Goal: Information Seeking & Learning: Learn about a topic

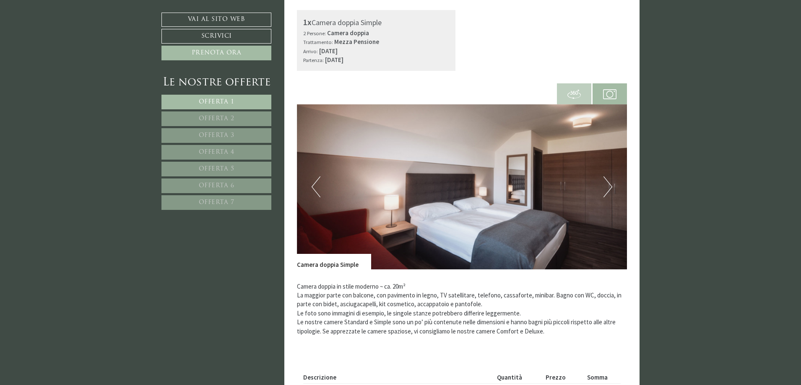
scroll to position [1258, 0]
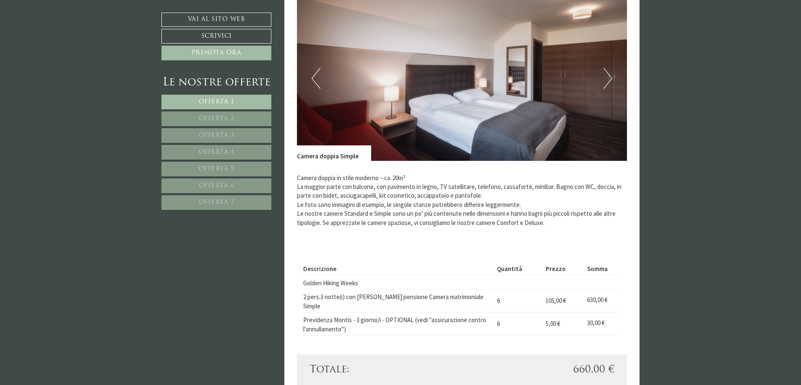
click at [228, 117] on span "Offerta 2" at bounding box center [217, 119] width 36 height 6
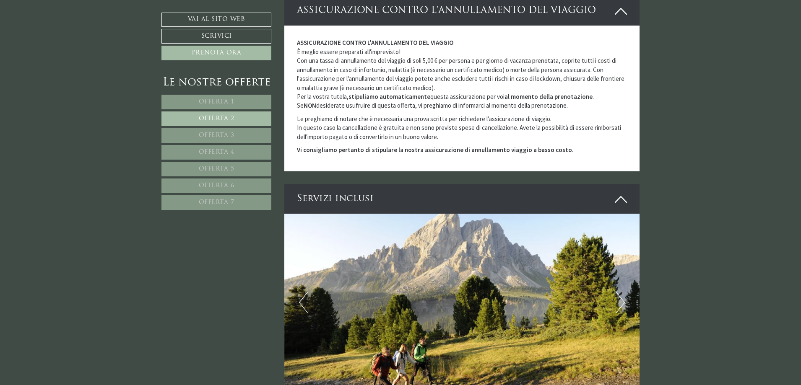
scroll to position [552, 0]
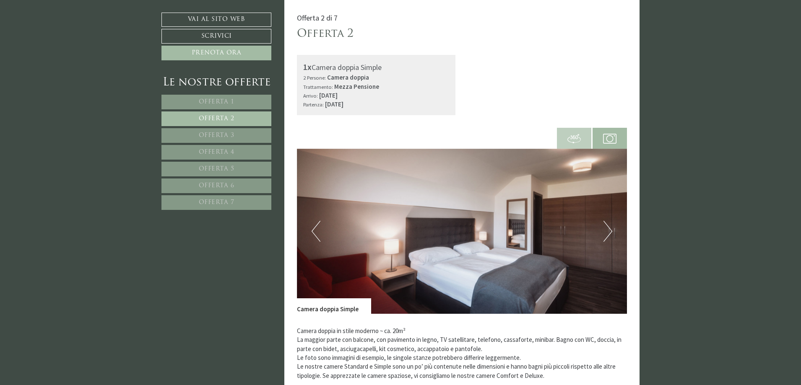
click at [205, 132] on span "Offerta 3" at bounding box center [217, 135] width 36 height 6
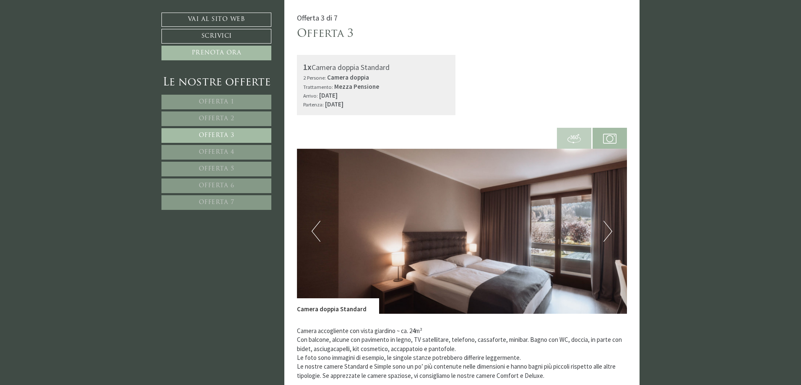
scroll to position [762, 0]
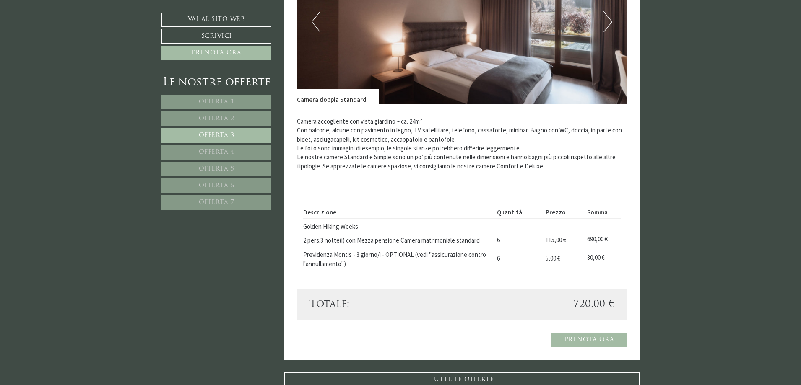
click at [236, 152] on link "Offerta 4" at bounding box center [216, 152] width 110 height 15
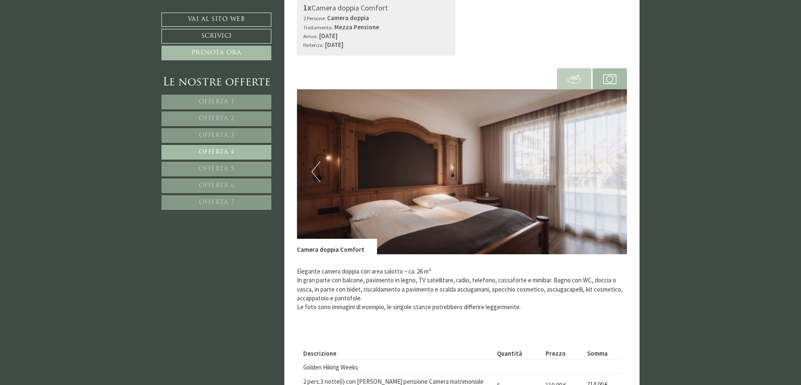
scroll to position [468, 0]
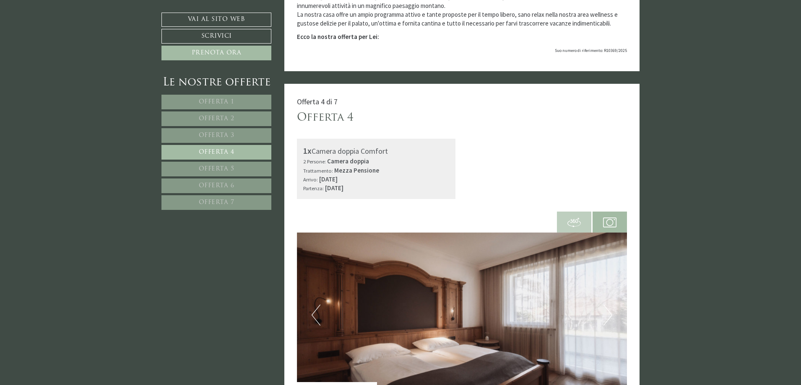
click at [202, 169] on span "Offerta 5" at bounding box center [217, 169] width 36 height 6
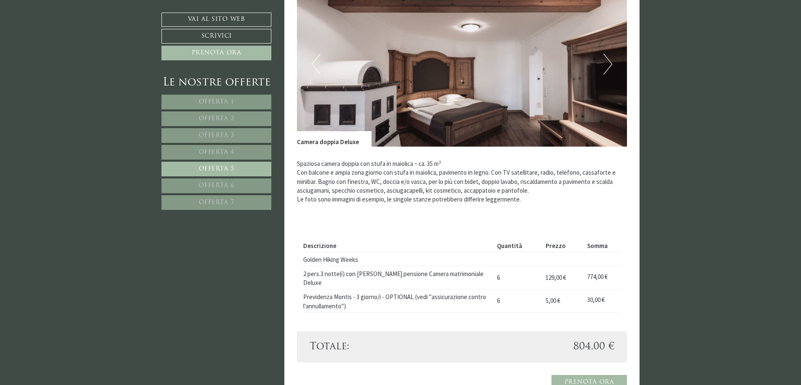
scroll to position [720, 0]
click at [242, 187] on link "Offerta 6" at bounding box center [216, 186] width 110 height 15
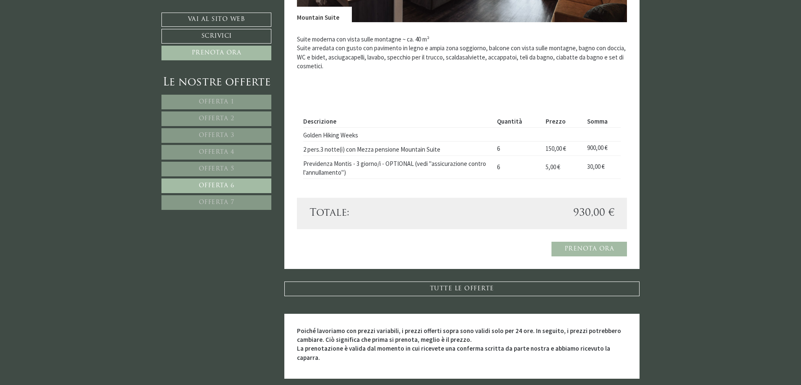
scroll to position [846, 0]
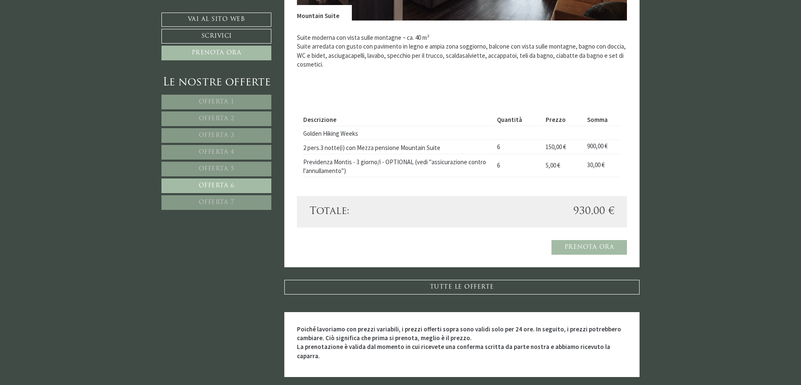
click at [218, 202] on span "Offerta 7" at bounding box center [217, 203] width 36 height 6
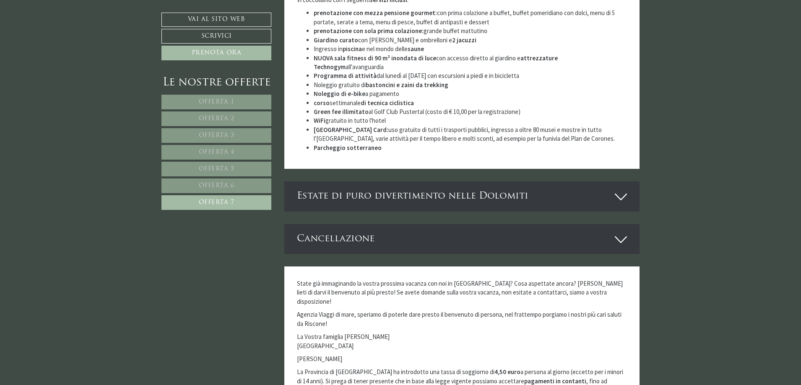
scroll to position [1545, 0]
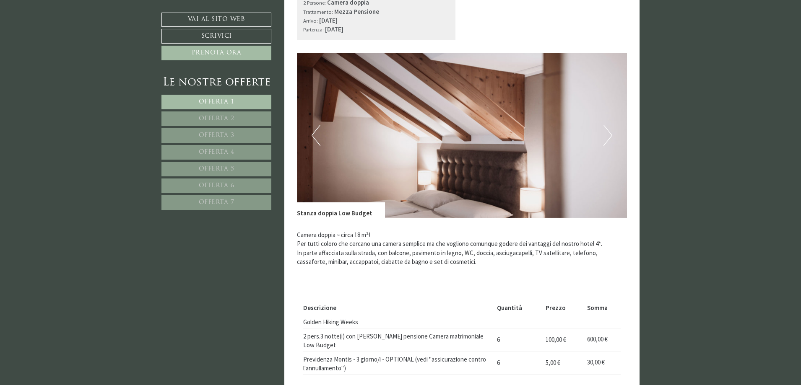
scroll to position [671, 0]
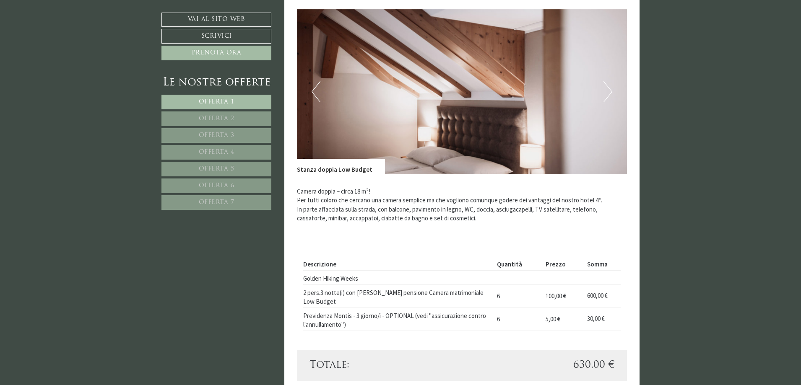
click at [606, 96] on button "Next" at bounding box center [607, 91] width 9 height 21
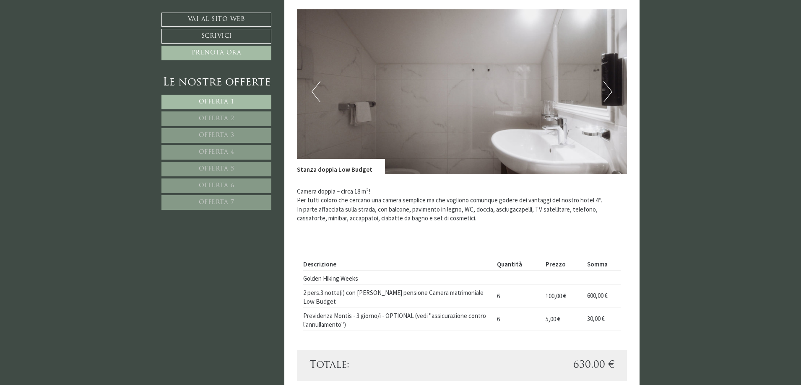
click at [606, 96] on button "Next" at bounding box center [607, 91] width 9 height 21
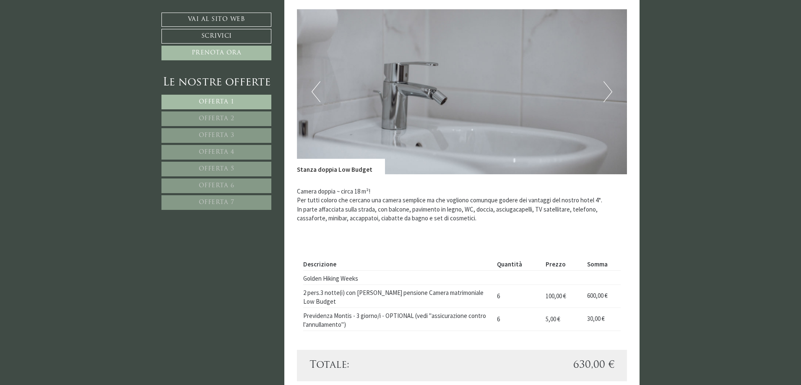
click at [606, 96] on button "Next" at bounding box center [607, 91] width 9 height 21
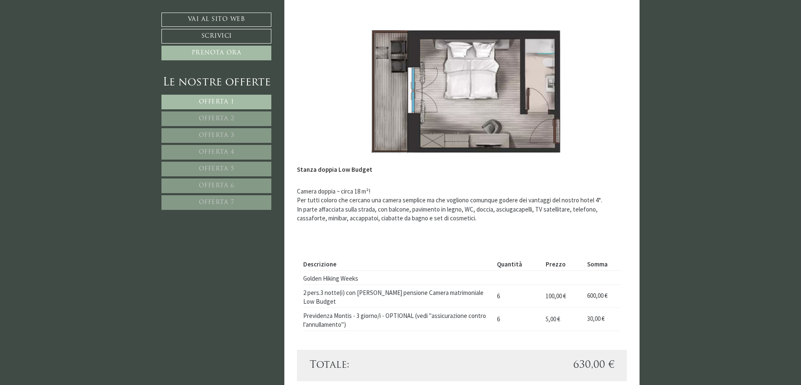
click at [257, 121] on link "Offerta 2" at bounding box center [216, 119] width 110 height 15
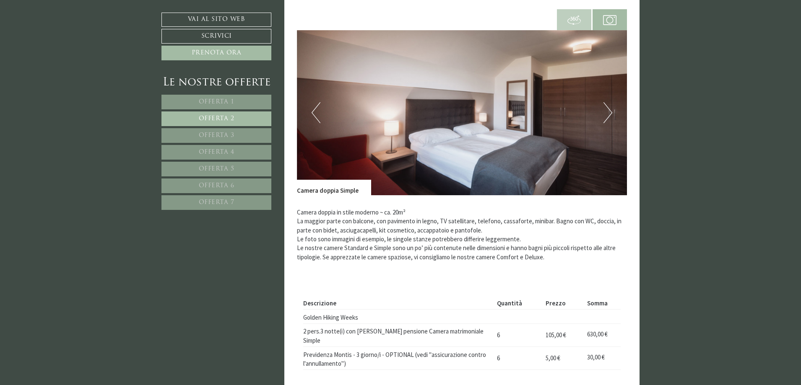
scroll to position [552, 0]
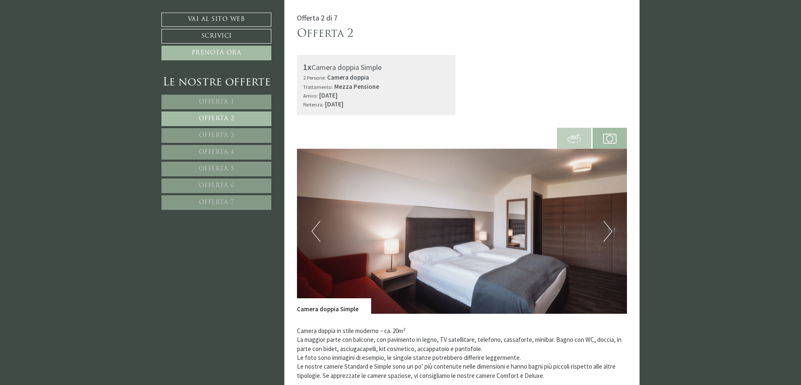
click at [610, 234] on button "Next" at bounding box center [607, 231] width 9 height 21
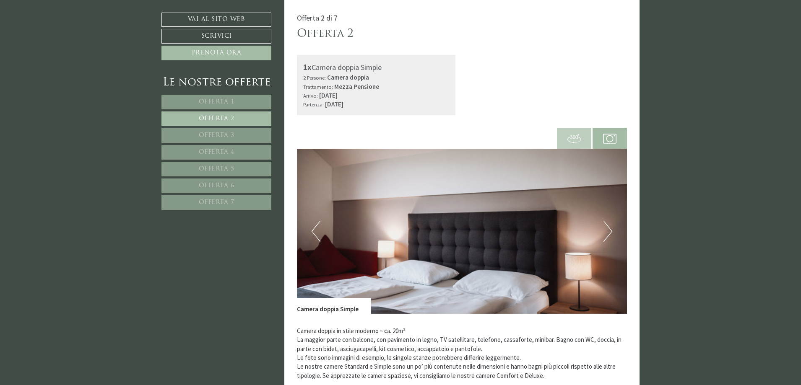
click at [610, 233] on button "Next" at bounding box center [607, 231] width 9 height 21
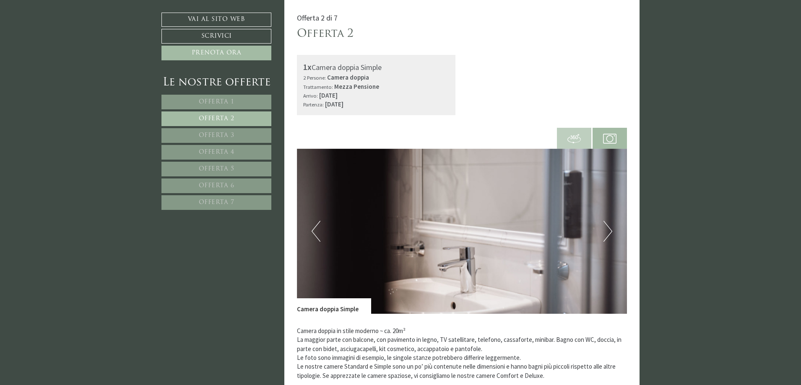
click at [610, 233] on button "Next" at bounding box center [607, 231] width 9 height 21
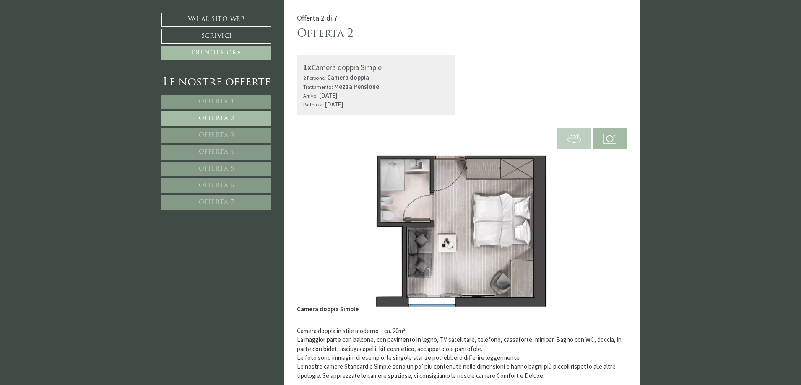
click at [209, 138] on span "Offerta 3" at bounding box center [217, 135] width 36 height 6
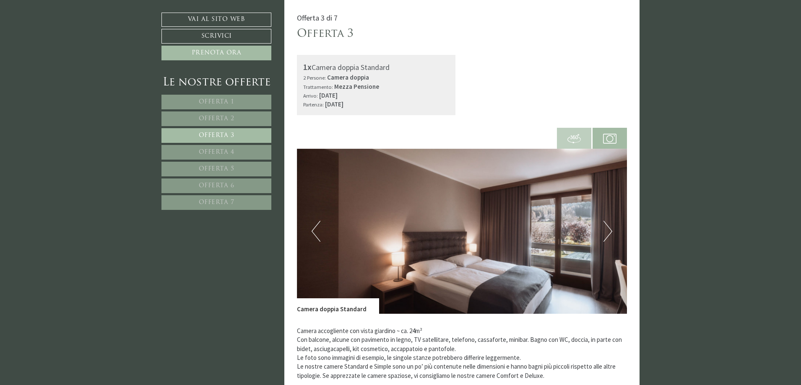
click at [609, 233] on button "Next" at bounding box center [607, 231] width 9 height 21
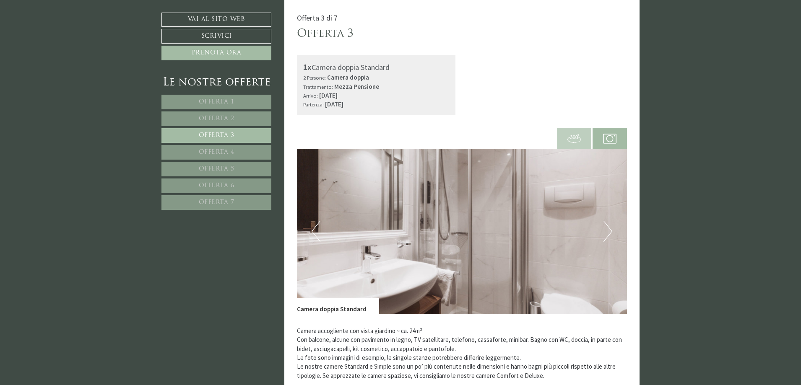
click at [609, 233] on button "Next" at bounding box center [607, 231] width 9 height 21
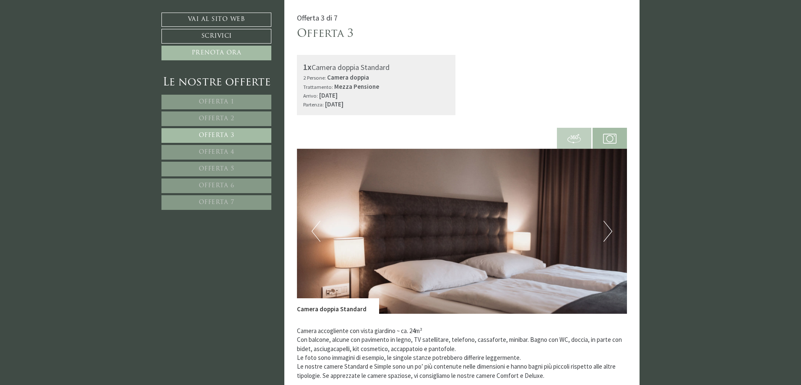
click at [609, 233] on button "Next" at bounding box center [607, 231] width 9 height 21
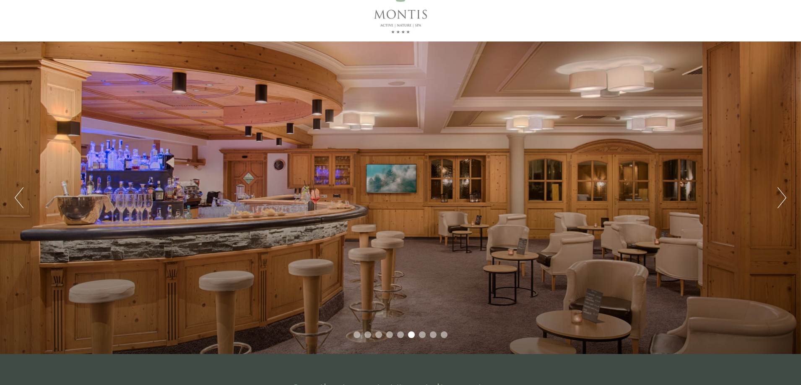
scroll to position [0, 0]
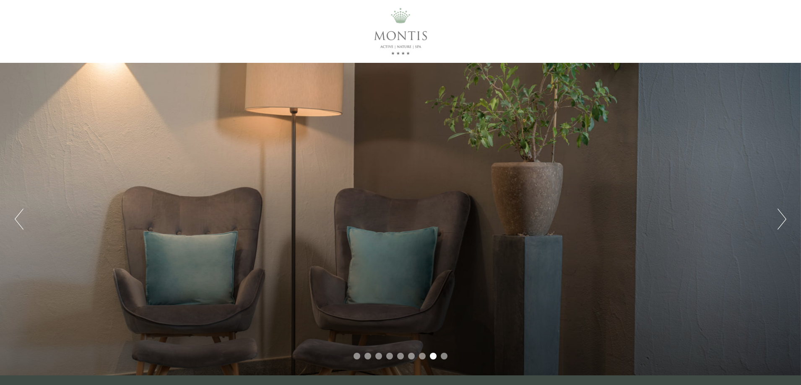
click at [781, 221] on button "Next" at bounding box center [781, 219] width 9 height 21
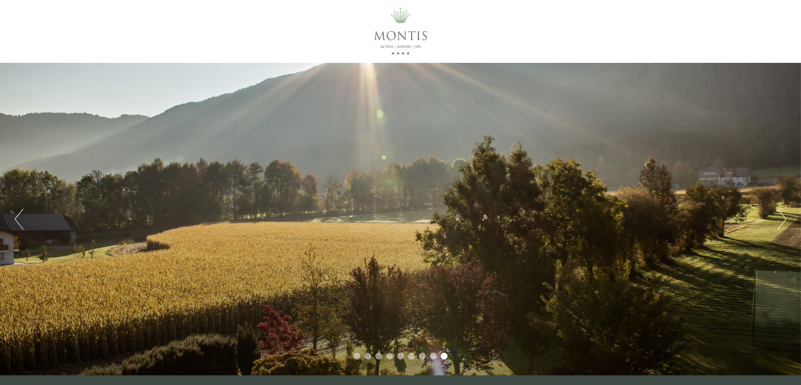
click at [781, 221] on button "Next" at bounding box center [781, 219] width 9 height 21
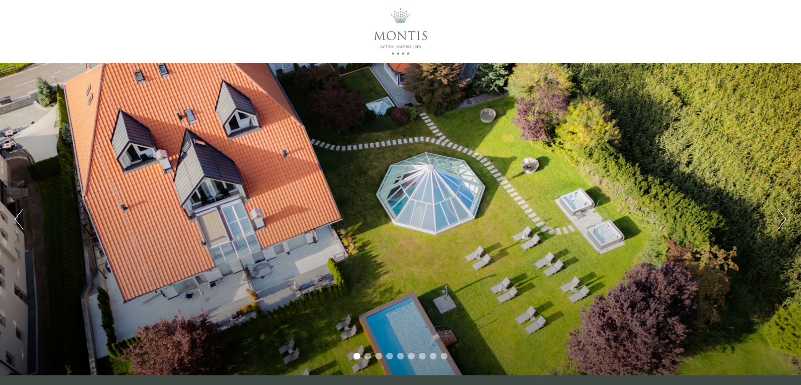
click at [781, 221] on button "Next" at bounding box center [781, 219] width 9 height 21
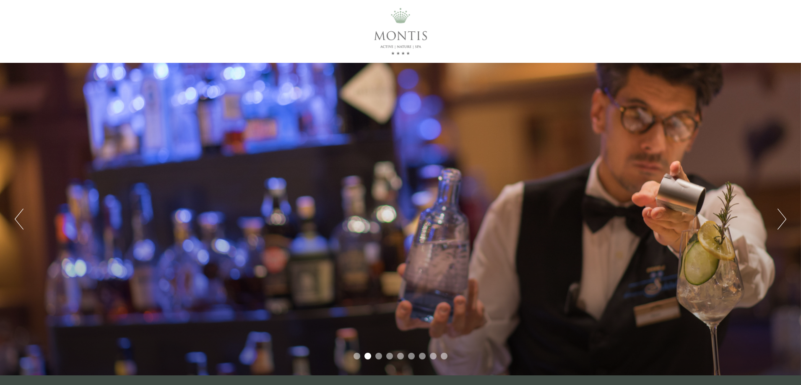
click at [781, 221] on button "Next" at bounding box center [781, 219] width 9 height 21
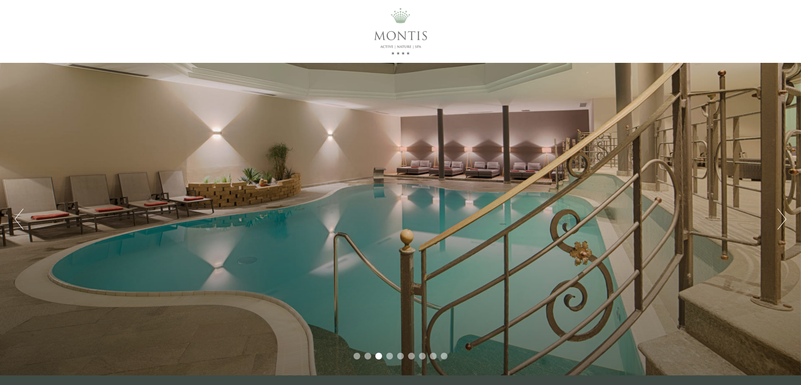
click at [779, 221] on button "Next" at bounding box center [781, 219] width 9 height 21
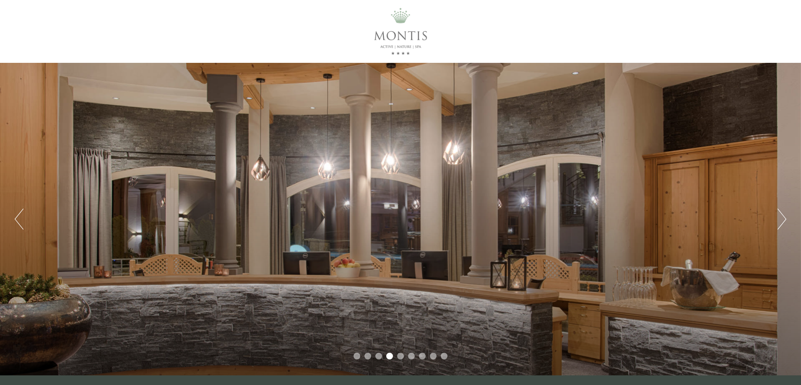
click at [779, 221] on button "Next" at bounding box center [781, 219] width 9 height 21
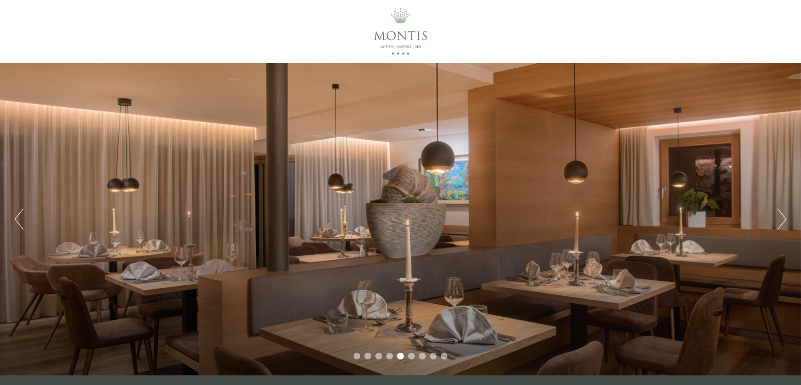
click at [779, 221] on button "Next" at bounding box center [781, 219] width 9 height 21
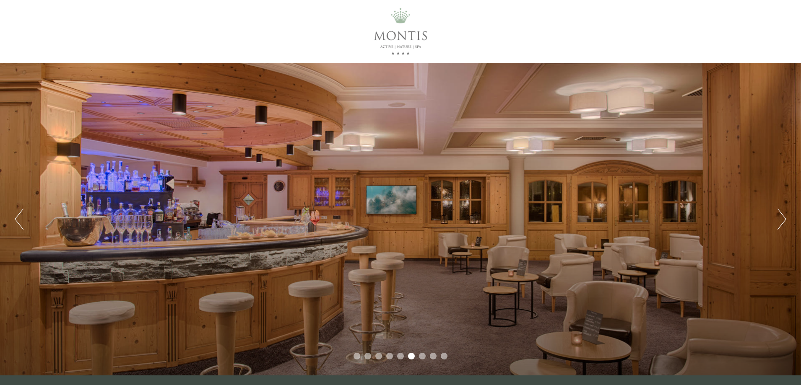
click at [779, 221] on button "Next" at bounding box center [781, 219] width 9 height 21
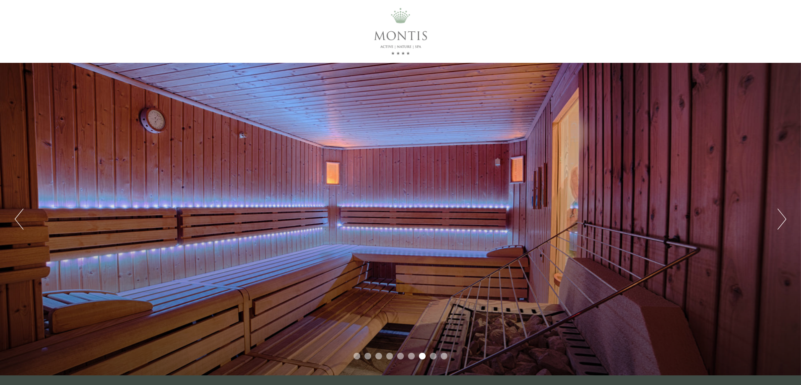
click at [779, 221] on button "Next" at bounding box center [781, 219] width 9 height 21
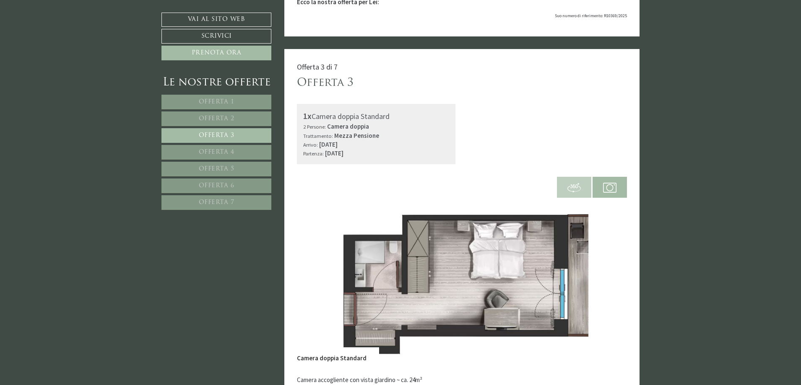
scroll to position [587, 0]
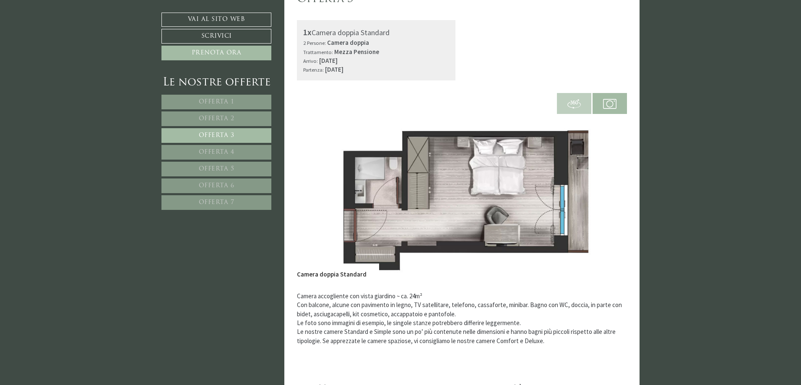
click at [576, 102] on img at bounding box center [573, 103] width 13 height 13
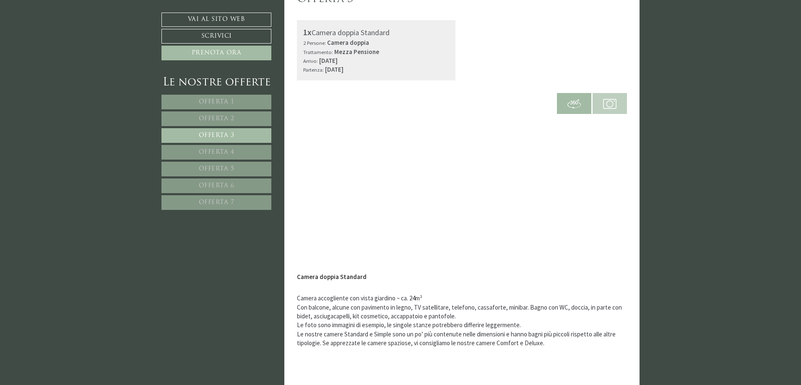
click at [609, 104] on img at bounding box center [609, 103] width 13 height 13
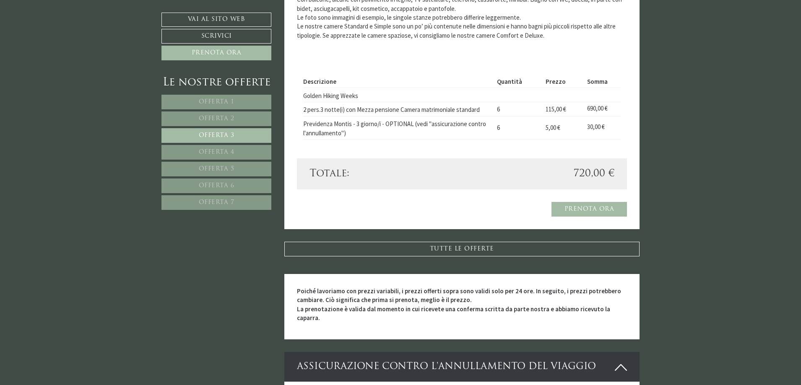
scroll to position [964, 0]
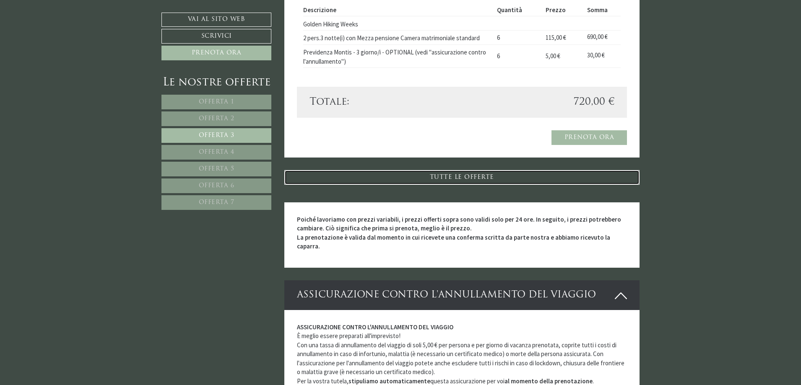
click at [429, 178] on link "TUTTE LE OFFERTE" at bounding box center [462, 177] width 356 height 15
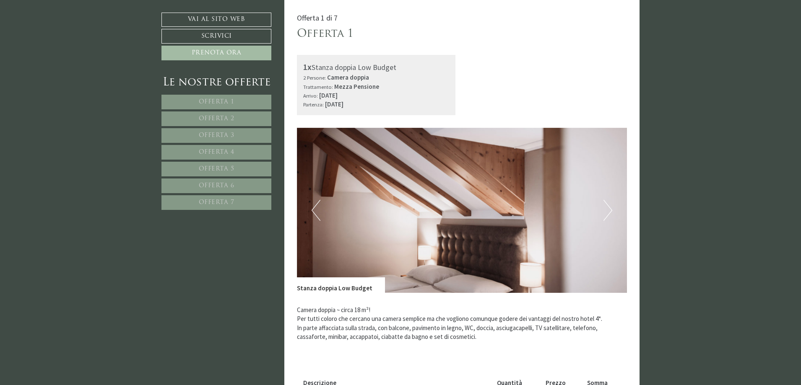
scroll to position [594, 0]
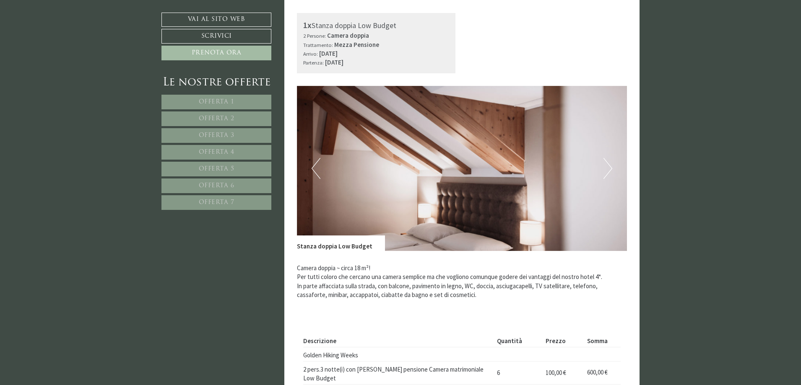
click at [441, 180] on img at bounding box center [462, 168] width 330 height 165
click at [603, 169] on img at bounding box center [462, 168] width 330 height 165
click at [606, 169] on button "Next" at bounding box center [607, 168] width 9 height 21
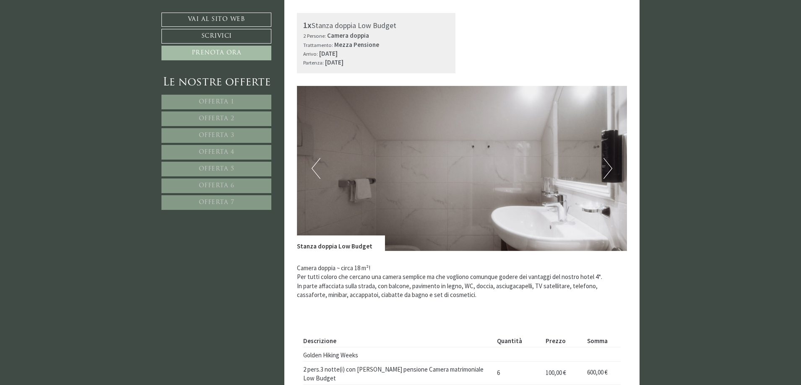
click at [606, 169] on button "Next" at bounding box center [607, 168] width 9 height 21
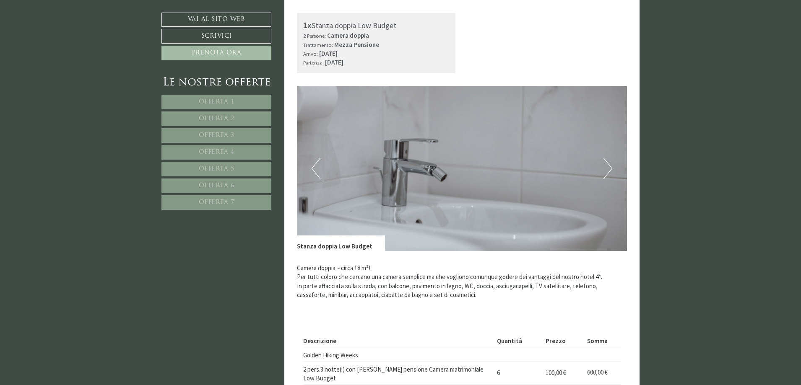
click at [606, 170] on button "Next" at bounding box center [607, 168] width 9 height 21
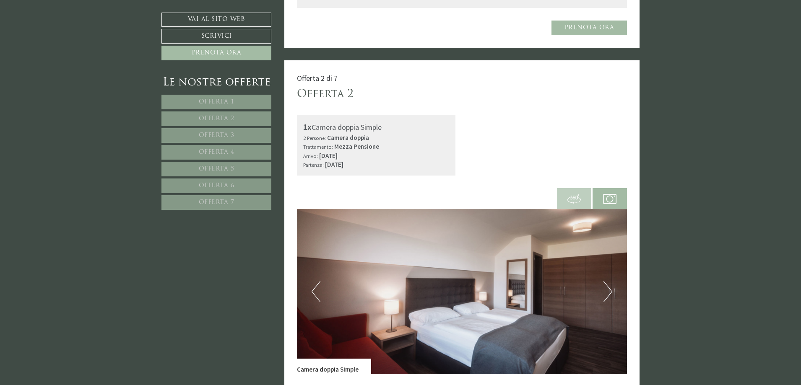
scroll to position [846, 0]
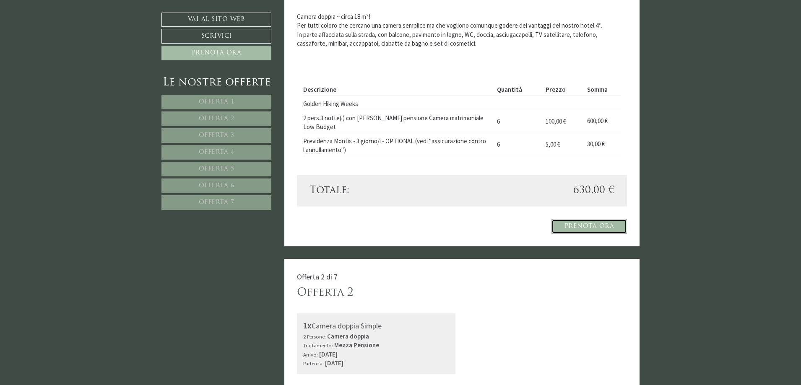
click at [601, 219] on link "Prenota ora" at bounding box center [589, 226] width 76 height 15
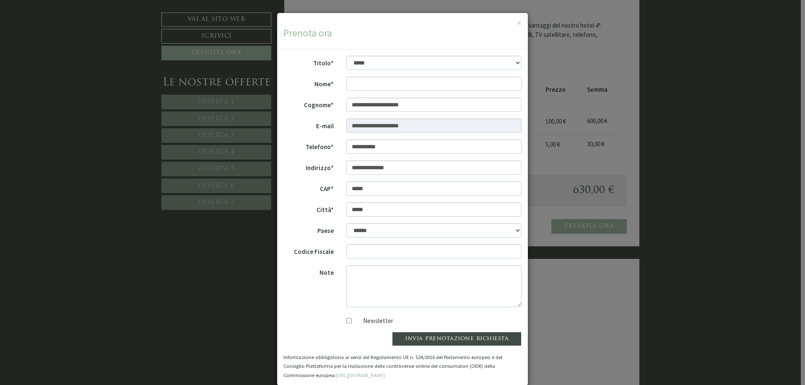
click at [216, 316] on div "**********" at bounding box center [402, 192] width 805 height 385
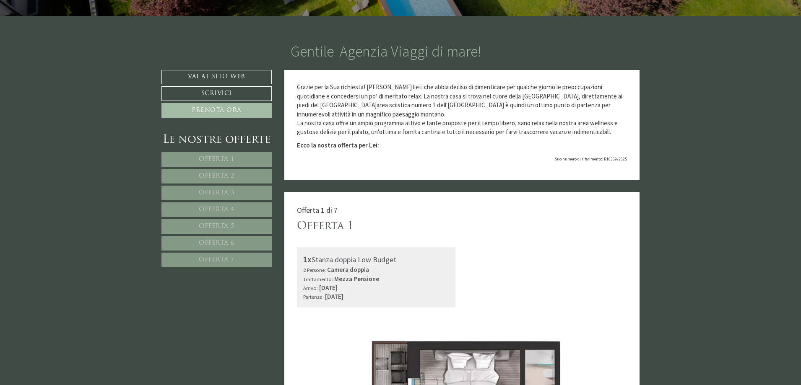
scroll to position [259, 0]
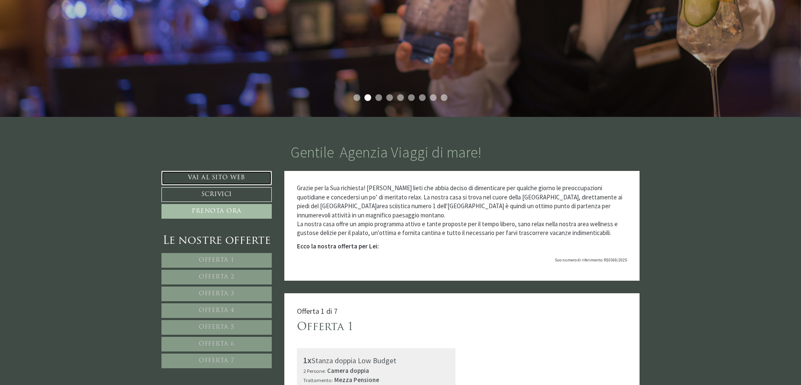
click at [235, 184] on link "Vai al sito web" at bounding box center [216, 178] width 110 height 14
